Goal: Information Seeking & Learning: Find specific fact

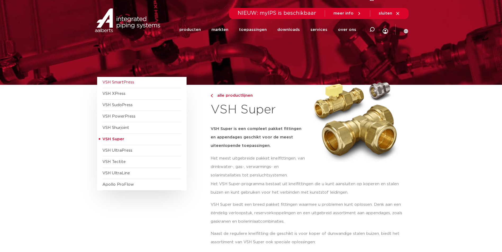
click at [122, 83] on span "VSH SmartPress" at bounding box center [118, 82] width 32 height 4
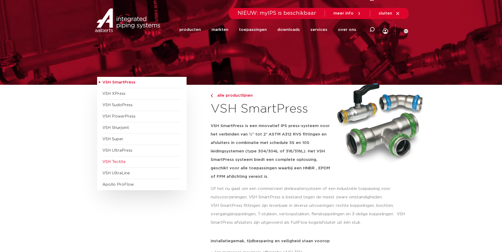
click at [124, 158] on span "VSH Tectite" at bounding box center [141, 162] width 79 height 11
click at [122, 151] on span "VSH UltraPress" at bounding box center [117, 151] width 30 height 4
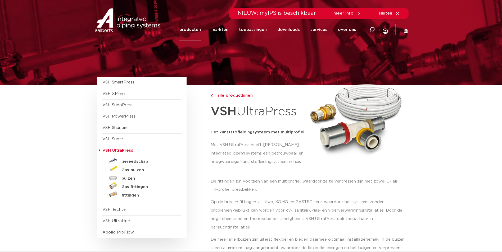
click at [118, 139] on span "VSH Super" at bounding box center [112, 139] width 21 height 4
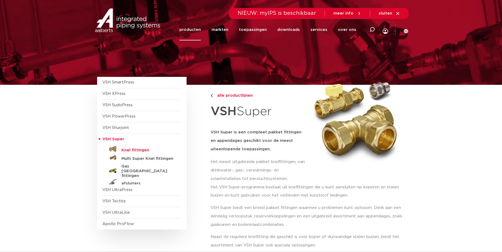
click at [143, 151] on h5 "Knel fittingen" at bounding box center [147, 150] width 52 height 5
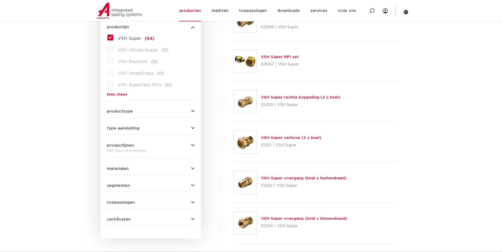
scroll to position [159, 0]
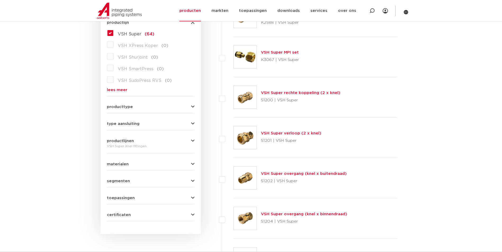
drag, startPoint x: 137, startPoint y: 111, endPoint x: 138, endPoint y: 107, distance: 4.2
click at [137, 110] on form "zoek op naam of productnummer alle categorieën fittingen fittingen afsluiters b…" at bounding box center [151, 95] width 88 height 253
click at [139, 106] on button "producttype" at bounding box center [151, 107] width 88 height 4
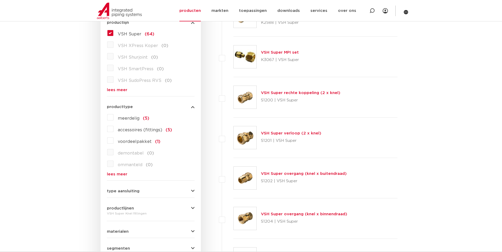
scroll to position [212, 0]
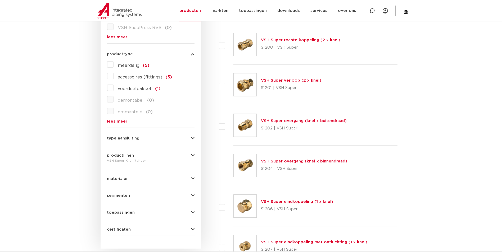
click at [148, 137] on button "type aansluiting" at bounding box center [151, 138] width 88 height 4
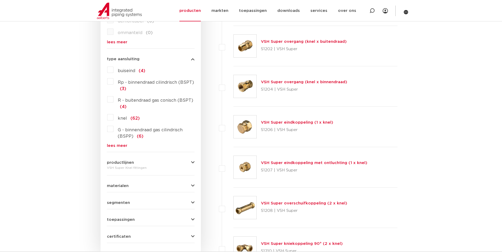
click at [134, 184] on button "materialen" at bounding box center [151, 186] width 88 height 4
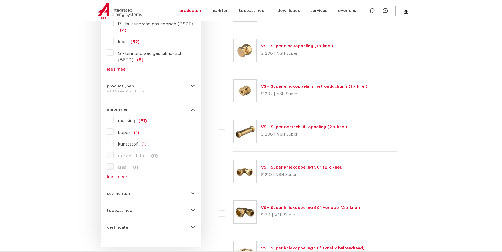
scroll to position [423, 0]
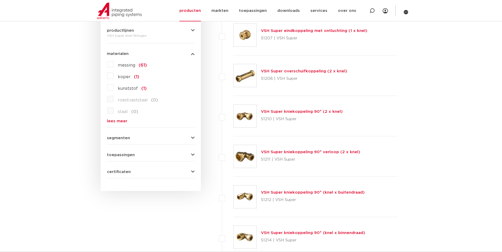
click at [130, 152] on div "toepassingen verwarming (62) perslucht (50) drinkwater (60) solar installatie (…" at bounding box center [151, 153] width 88 height 8
click at [128, 154] on span "toepassingen" at bounding box center [121, 155] width 28 height 4
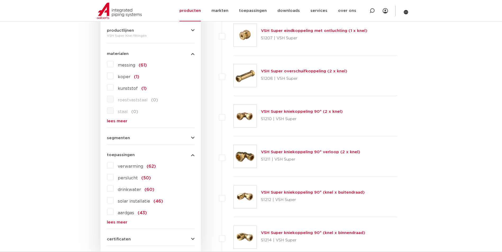
click at [135, 140] on button "segmenten" at bounding box center [151, 138] width 88 height 4
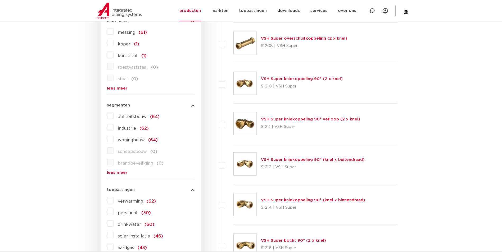
scroll to position [529, 0]
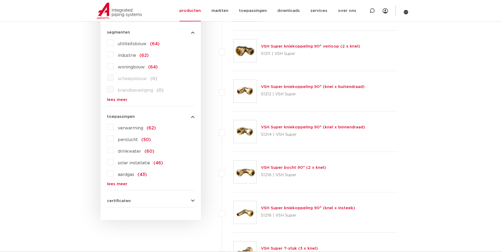
click at [132, 199] on div "certificaten KIWA (38) DVGW Wasser (38) RISE (18) VA (ETA) (53) GASTEC (32) DVG…" at bounding box center [151, 199] width 88 height 8
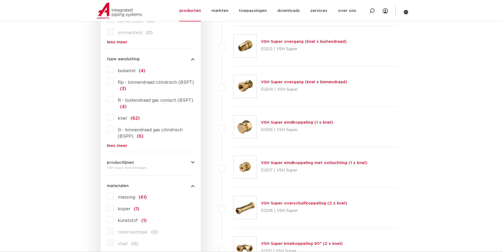
click at [143, 164] on button "productlijnen" at bounding box center [151, 163] width 88 height 4
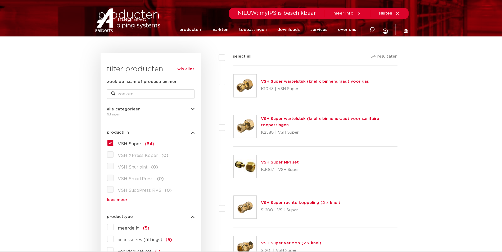
scroll to position [0, 0]
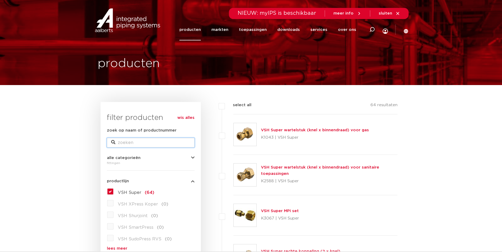
click at [163, 142] on input "zoek op naam of productnummer" at bounding box center [151, 143] width 88 height 10
type input "42"
click at [170, 159] on button "alle categorieën" at bounding box center [151, 158] width 88 height 4
click at [146, 141] on input "42" at bounding box center [151, 143] width 88 height 10
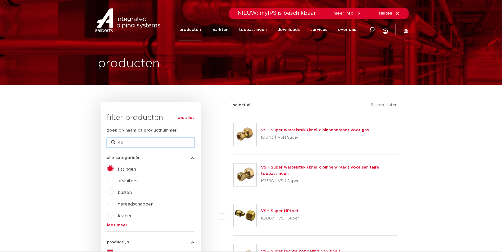
click at [145, 141] on input "42" at bounding box center [151, 143] width 88 height 10
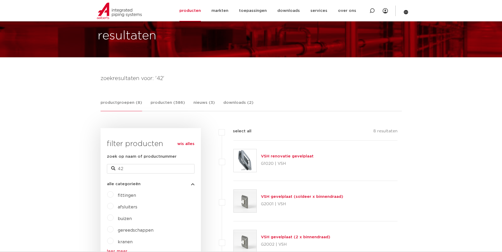
scroll to position [26, 0]
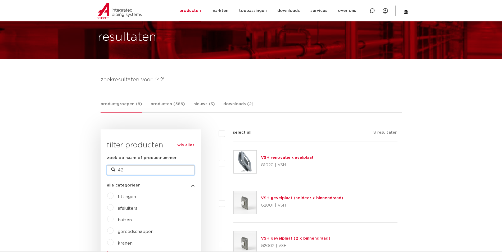
click at [138, 167] on input "42" at bounding box center [151, 171] width 88 height 10
type input "4"
type input "35"
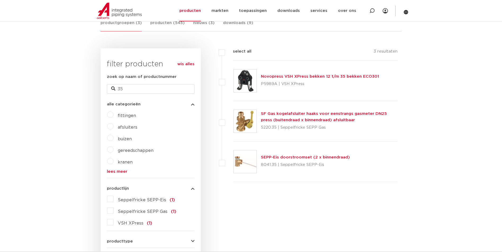
scroll to position [132, 0]
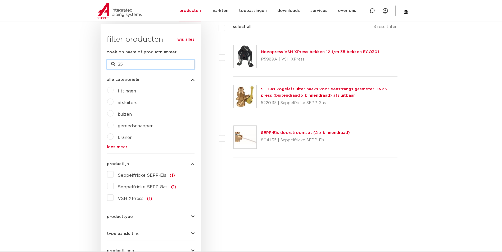
drag, startPoint x: 129, startPoint y: 64, endPoint x: 40, endPoint y: 57, distance: 88.7
click at [51, 59] on body "Zoeken NIEUW: myIPS is beschikbaar meer info sluiten producten markten toepassi…" at bounding box center [251, 257] width 502 height 779
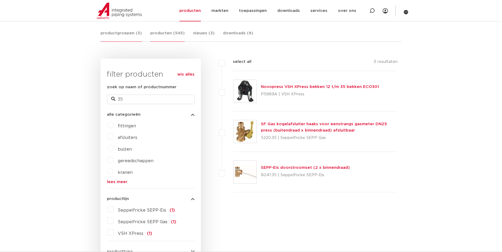
scroll to position [26, 0]
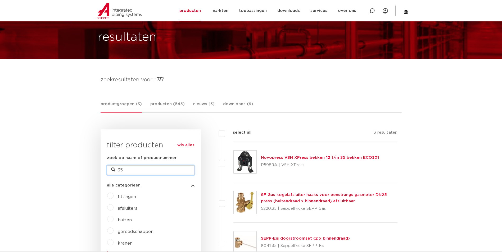
drag, startPoint x: 164, startPoint y: 170, endPoint x: 56, endPoint y: 163, distance: 108.5
click at [121, 197] on span "fittingen" at bounding box center [127, 197] width 18 height 4
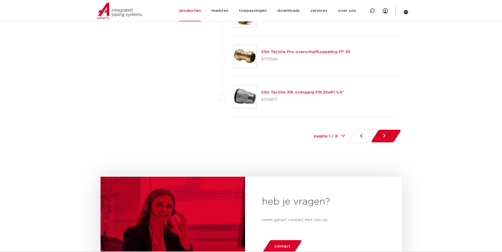
scroll to position [2486, 0]
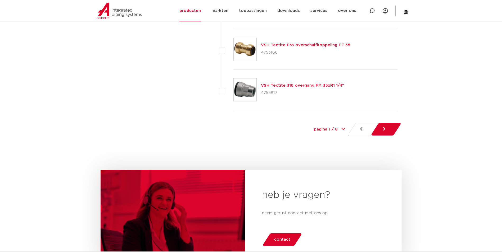
click at [386, 131] on link at bounding box center [386, 129] width 31 height 13
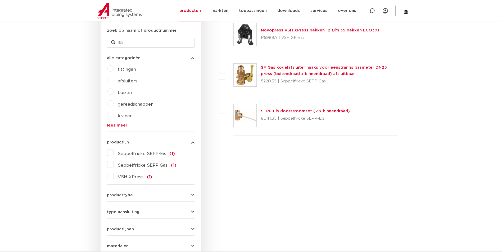
scroll to position [103, 0]
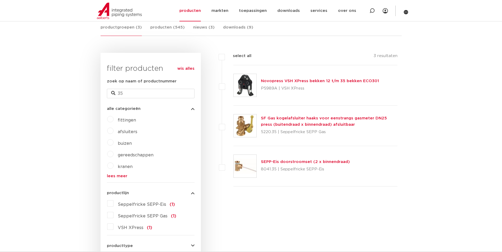
click at [116, 177] on link "lees meer" at bounding box center [151, 176] width 88 height 4
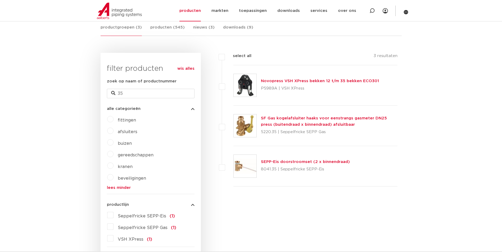
click at [130, 121] on span "fittingen" at bounding box center [127, 120] width 18 height 4
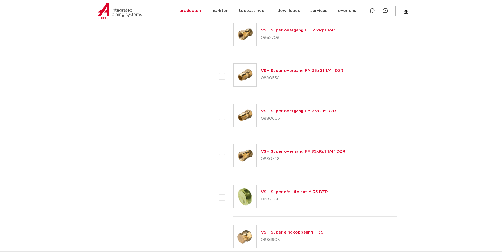
scroll to position [608, 0]
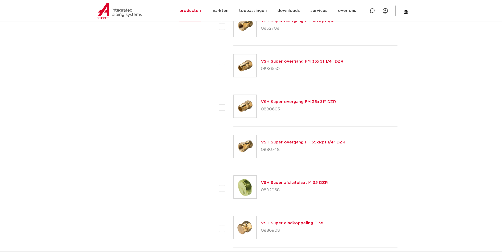
click at [323, 141] on link "VSH Super overgang FF 35xRp1 1/4" DZR" at bounding box center [303, 142] width 84 height 4
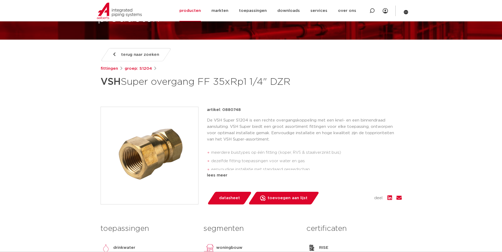
scroll to position [53, 0]
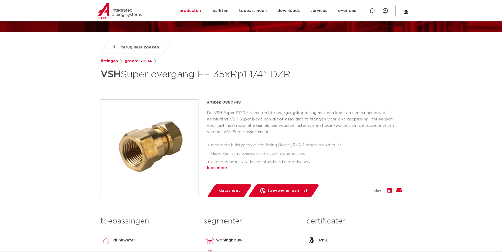
click at [216, 167] on div "lees meer" at bounding box center [304, 168] width 195 height 6
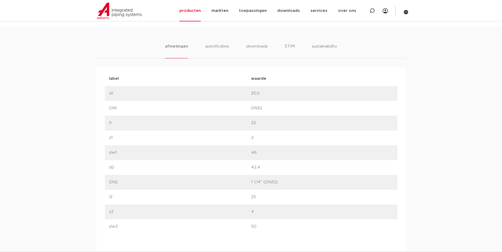
scroll to position [344, 0]
